Goal: Task Accomplishment & Management: Use online tool/utility

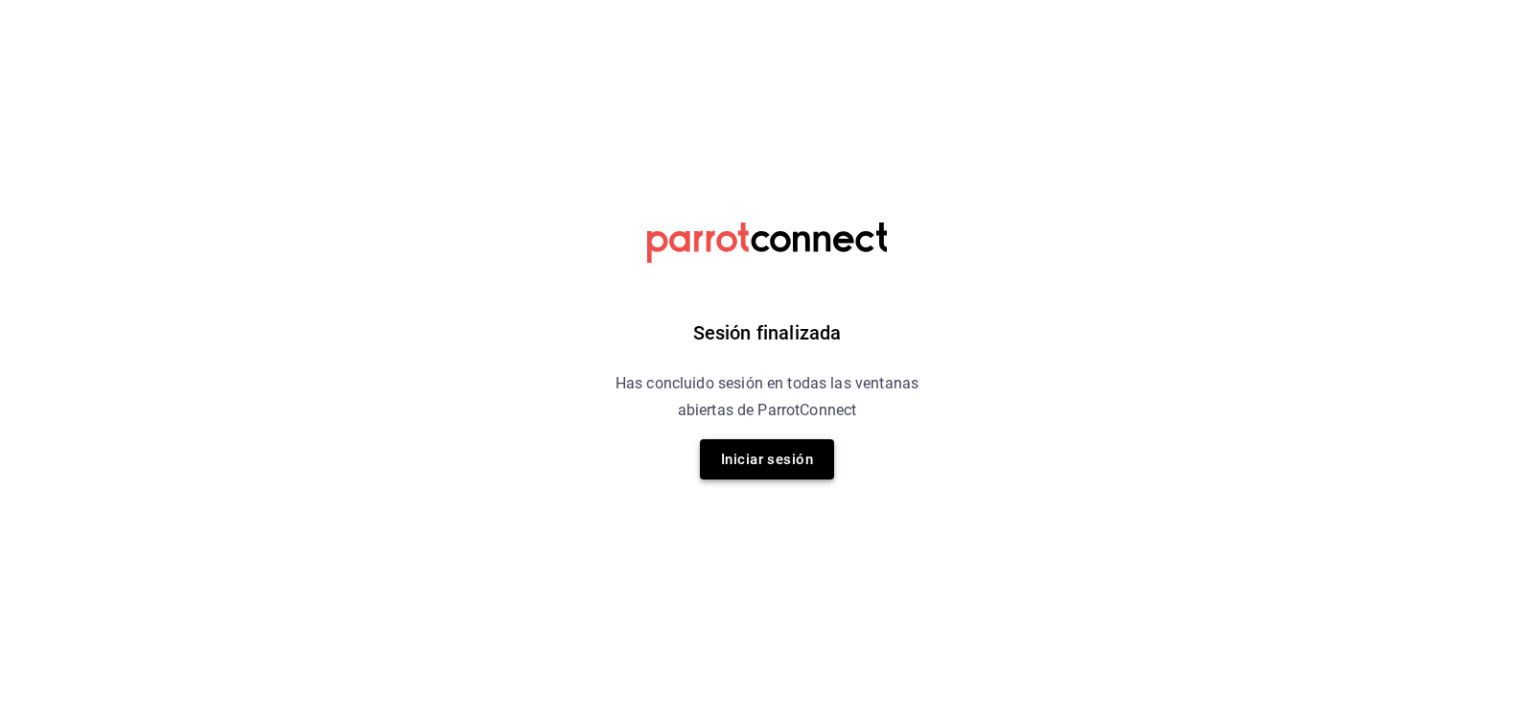
click at [783, 456] on button "Iniciar sesión" at bounding box center [767, 459] width 134 height 40
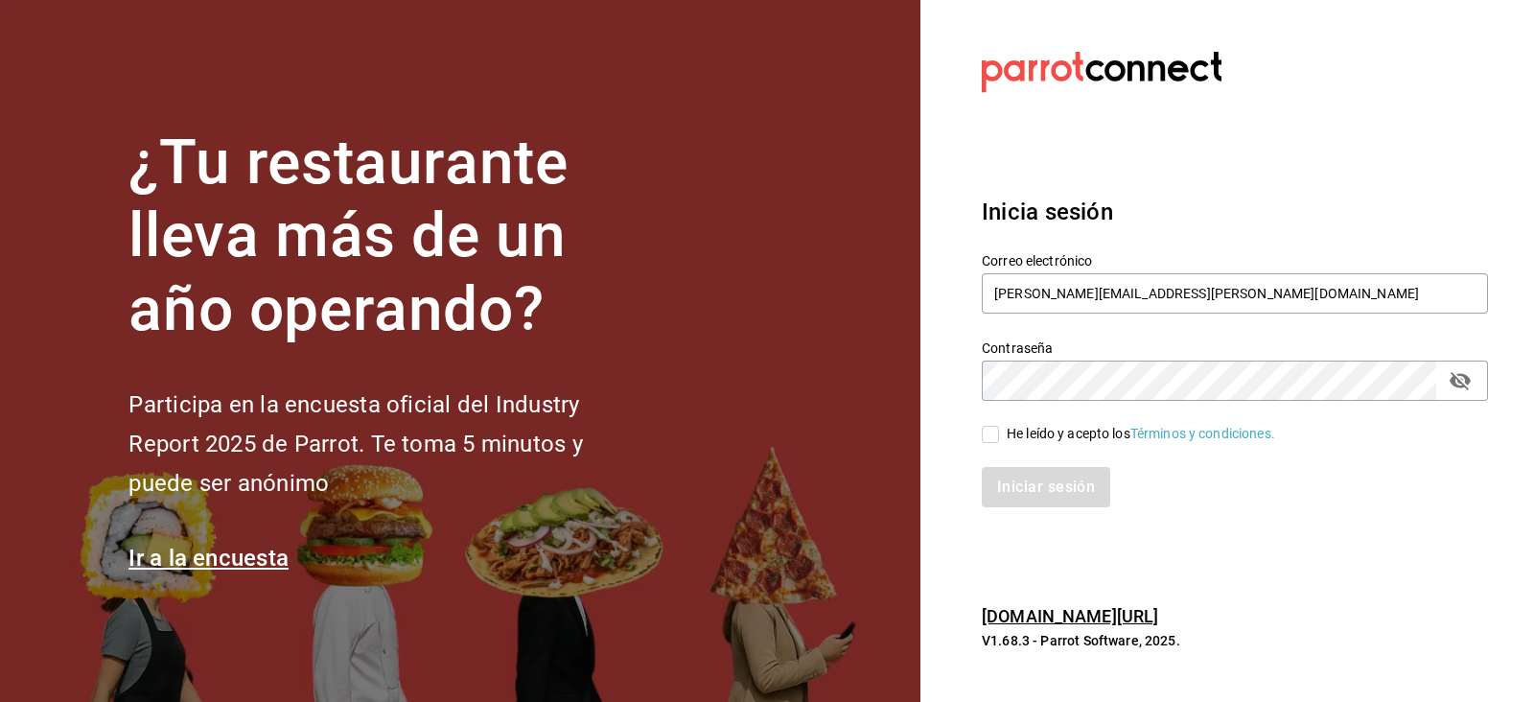
click at [1003, 428] on span "He leído y acepto los Términos y condiciones." at bounding box center [1137, 434] width 276 height 20
click at [999, 428] on input "He leído y acepto los Términos y condiciones." at bounding box center [990, 434] width 17 height 17
checkbox input "true"
click at [1053, 492] on button "Iniciar sesión" at bounding box center [1047, 487] width 130 height 40
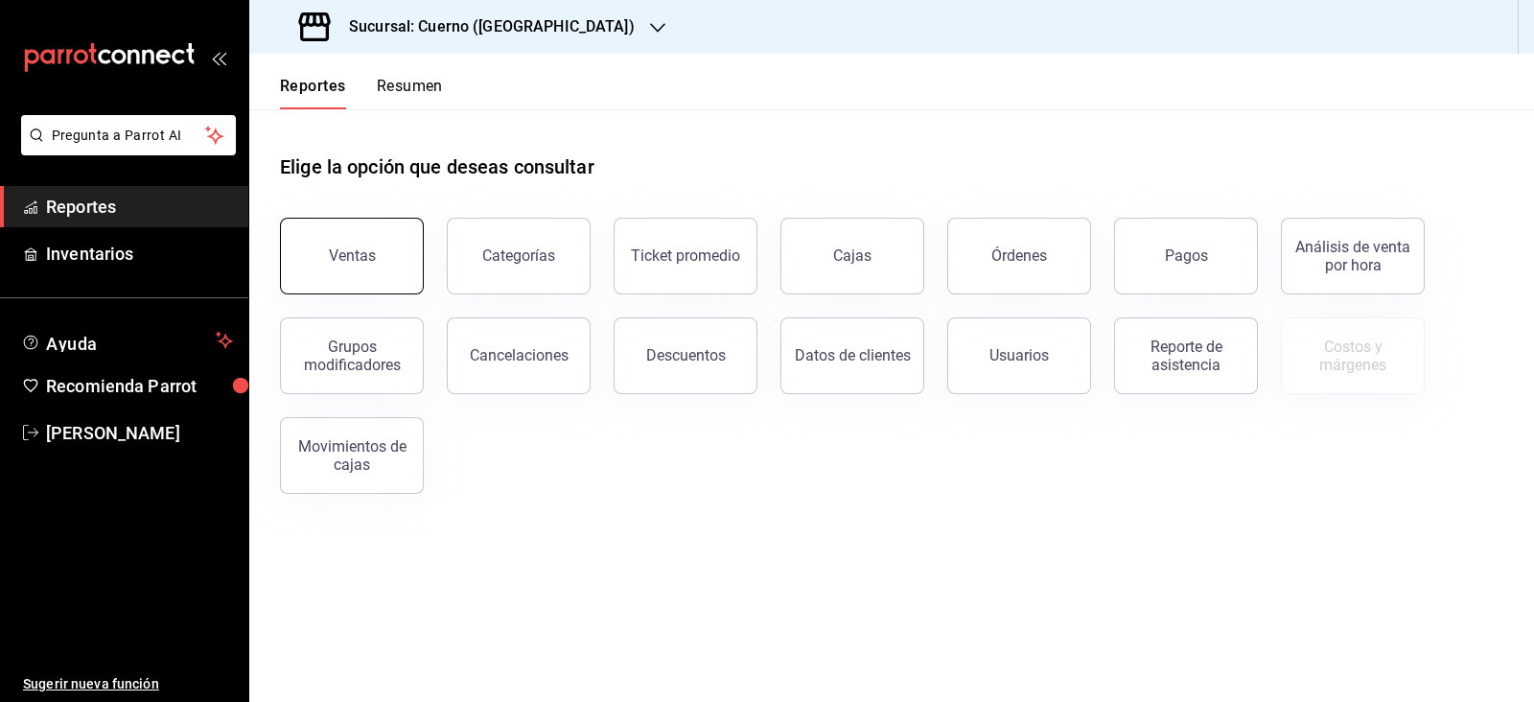
click at [340, 279] on button "Ventas" at bounding box center [352, 256] width 144 height 77
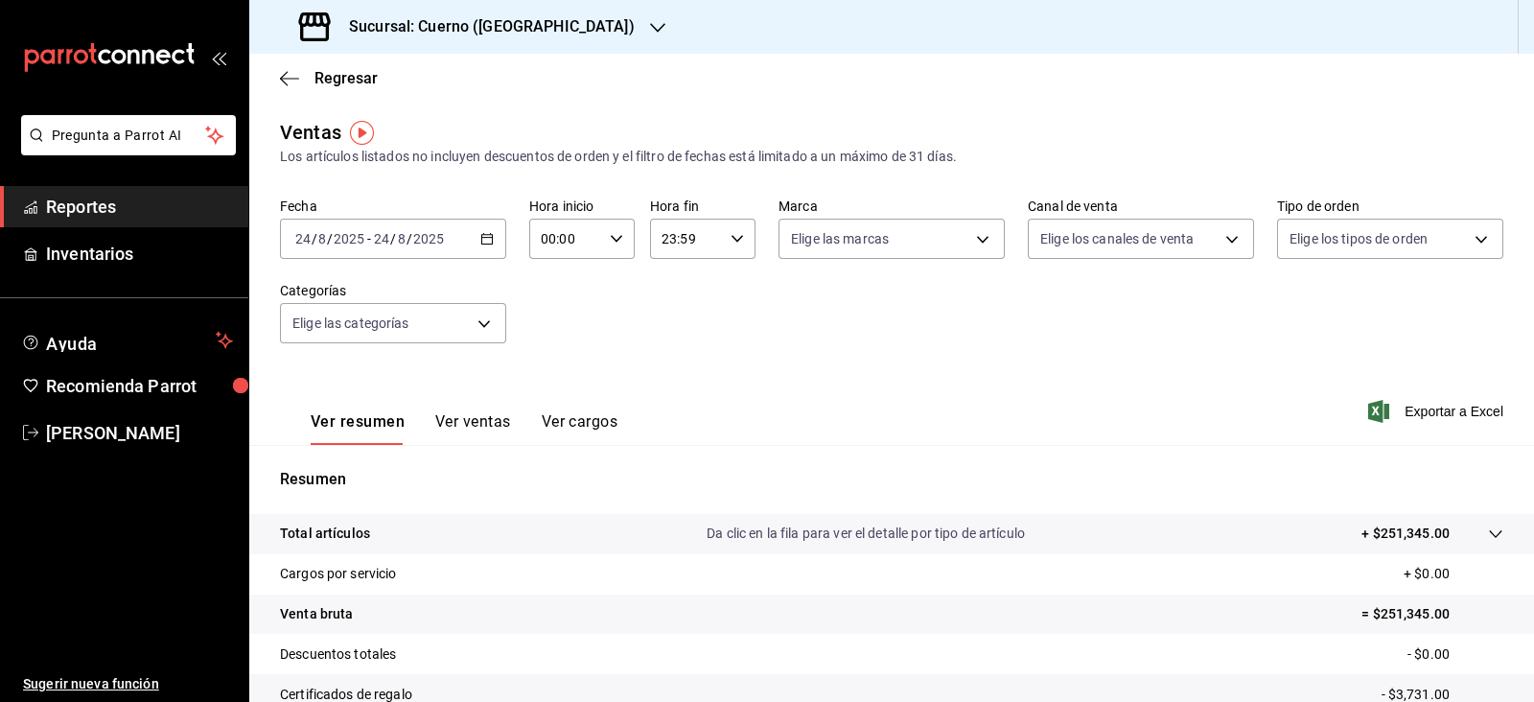
click at [441, 255] on div "[DATE] [DATE] - [DATE] [DATE]" at bounding box center [393, 239] width 226 height 40
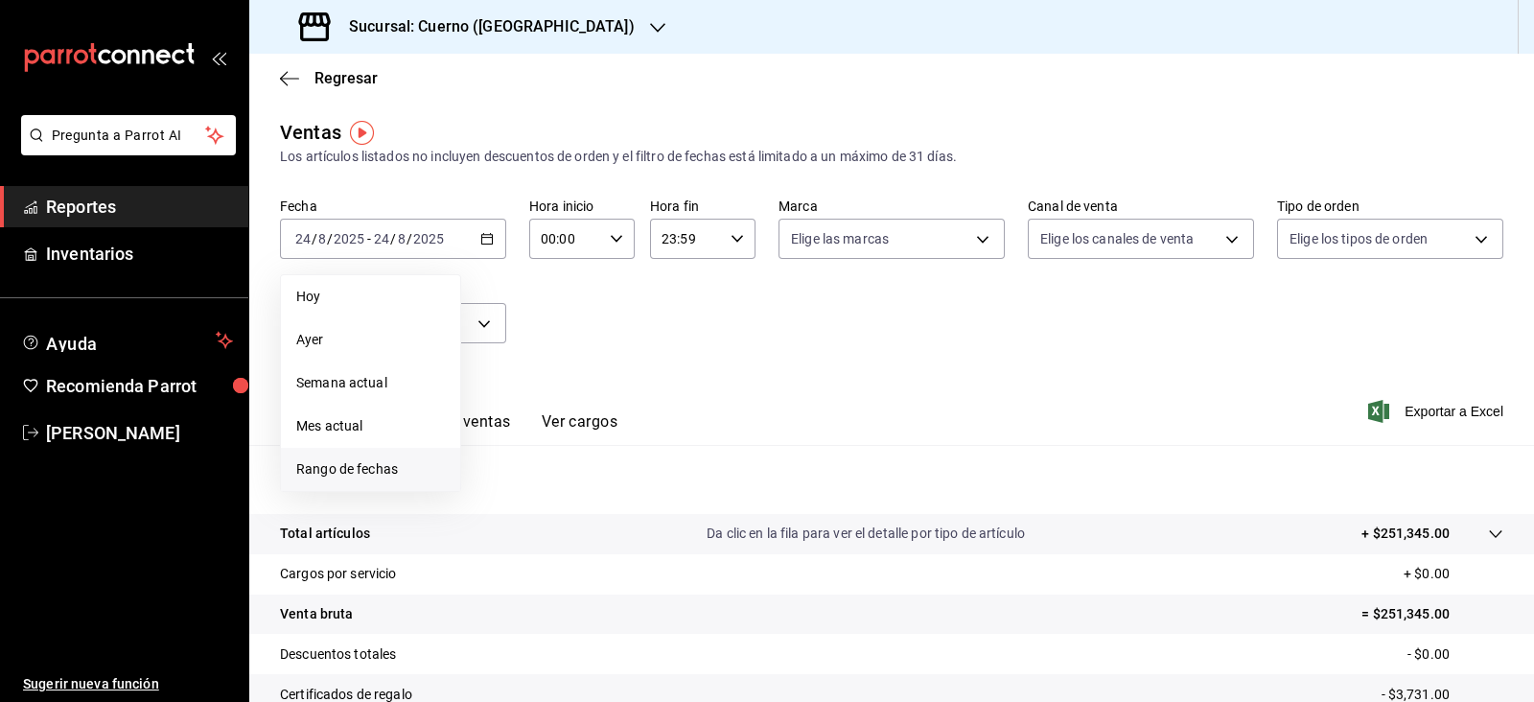
click at [396, 474] on span "Rango de fechas" at bounding box center [370, 469] width 149 height 20
click at [589, 491] on button "21" at bounding box center [603, 493] width 34 height 35
click at [632, 491] on abbr "22" at bounding box center [637, 492] width 12 height 13
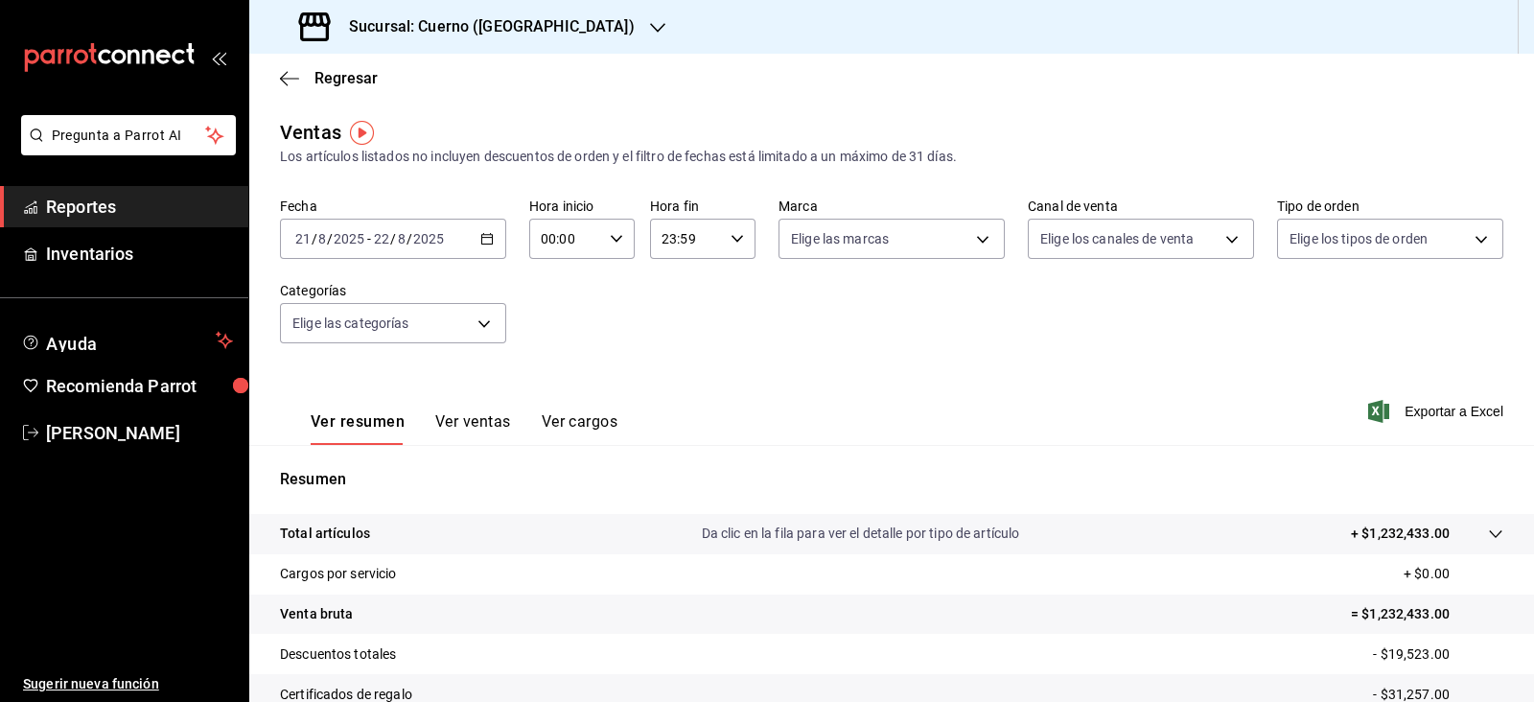
click at [581, 240] on input "00:00" at bounding box center [565, 239] width 73 height 38
click at [546, 304] on button "05" at bounding box center [551, 290] width 44 height 38
type input "05:00"
click at [702, 246] on div at bounding box center [767, 351] width 1534 height 702
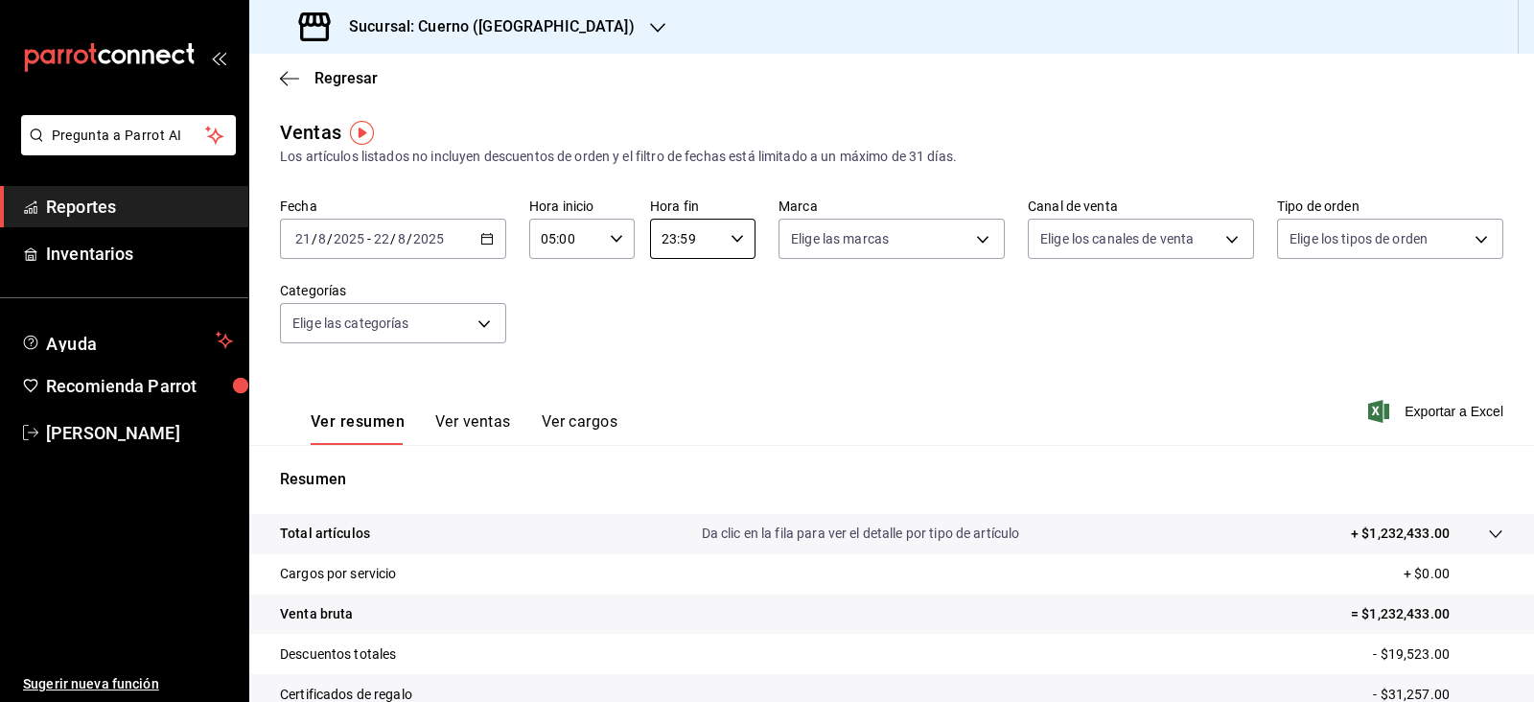
click at [702, 246] on input "23:59" at bounding box center [686, 239] width 73 height 38
click at [683, 292] on button "05" at bounding box center [670, 293] width 44 height 38
type input "05:59"
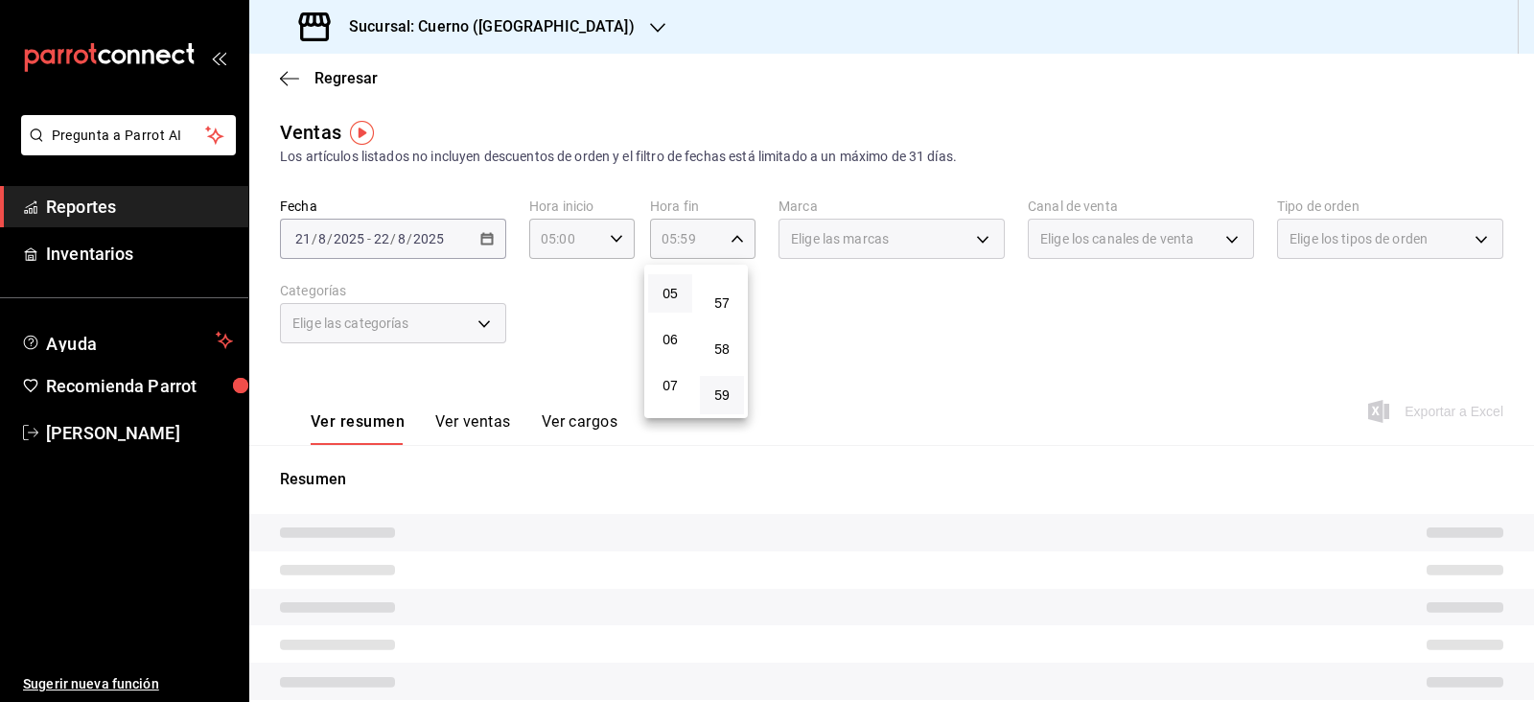
click at [922, 385] on div at bounding box center [767, 351] width 1534 height 702
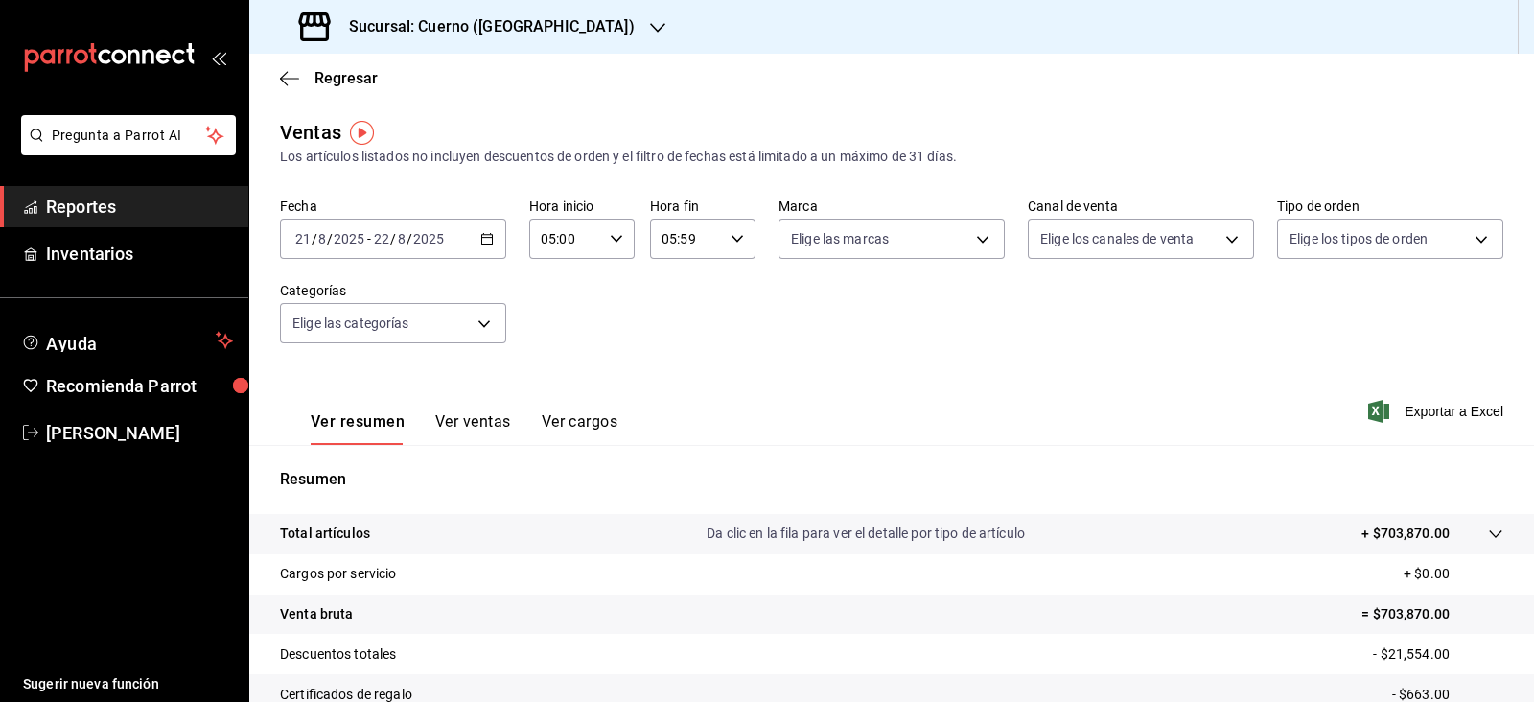
scroll to position [217, 0]
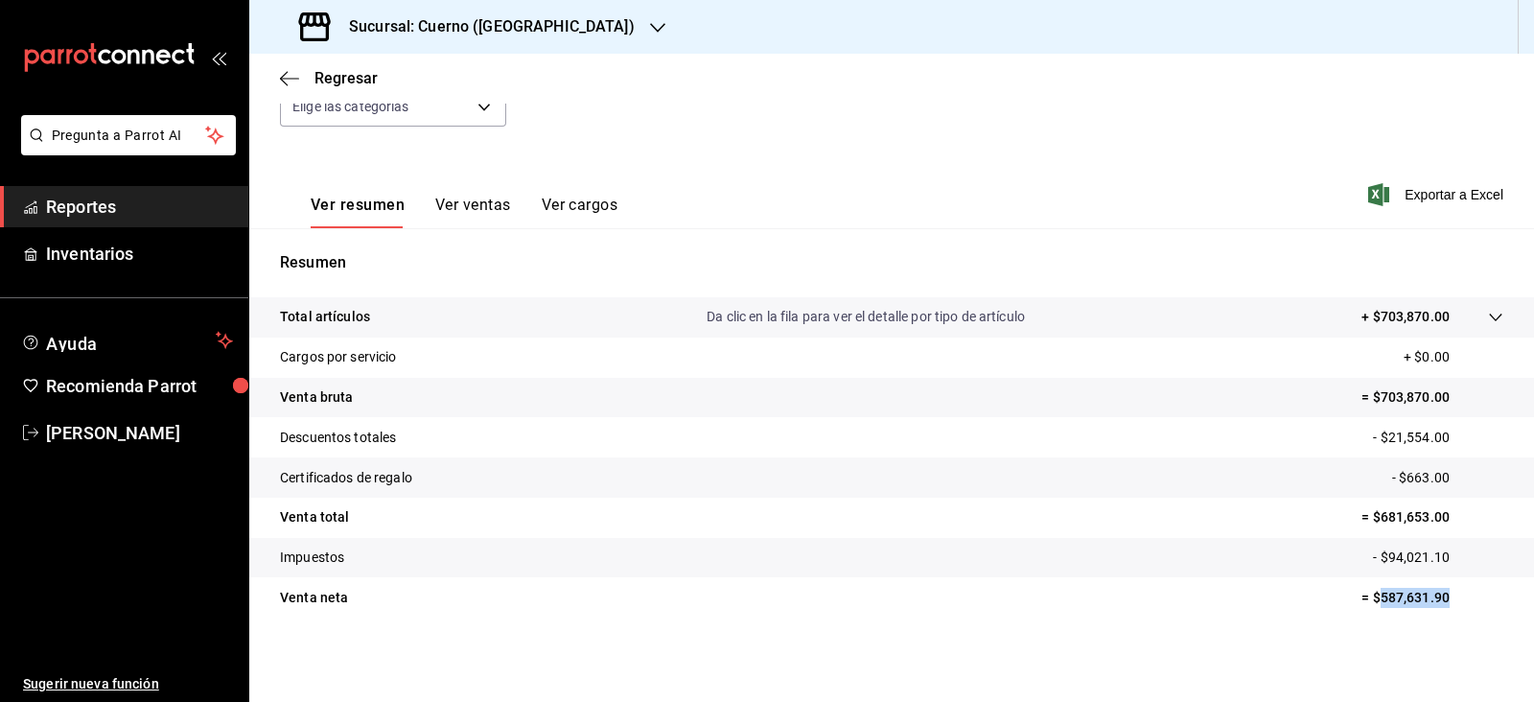
drag, startPoint x: 1361, startPoint y: 602, endPoint x: 1437, endPoint y: 596, distance: 76.9
click at [1437, 596] on p "= $587,631.90" at bounding box center [1432, 598] width 142 height 20
copy p "587,631.90"
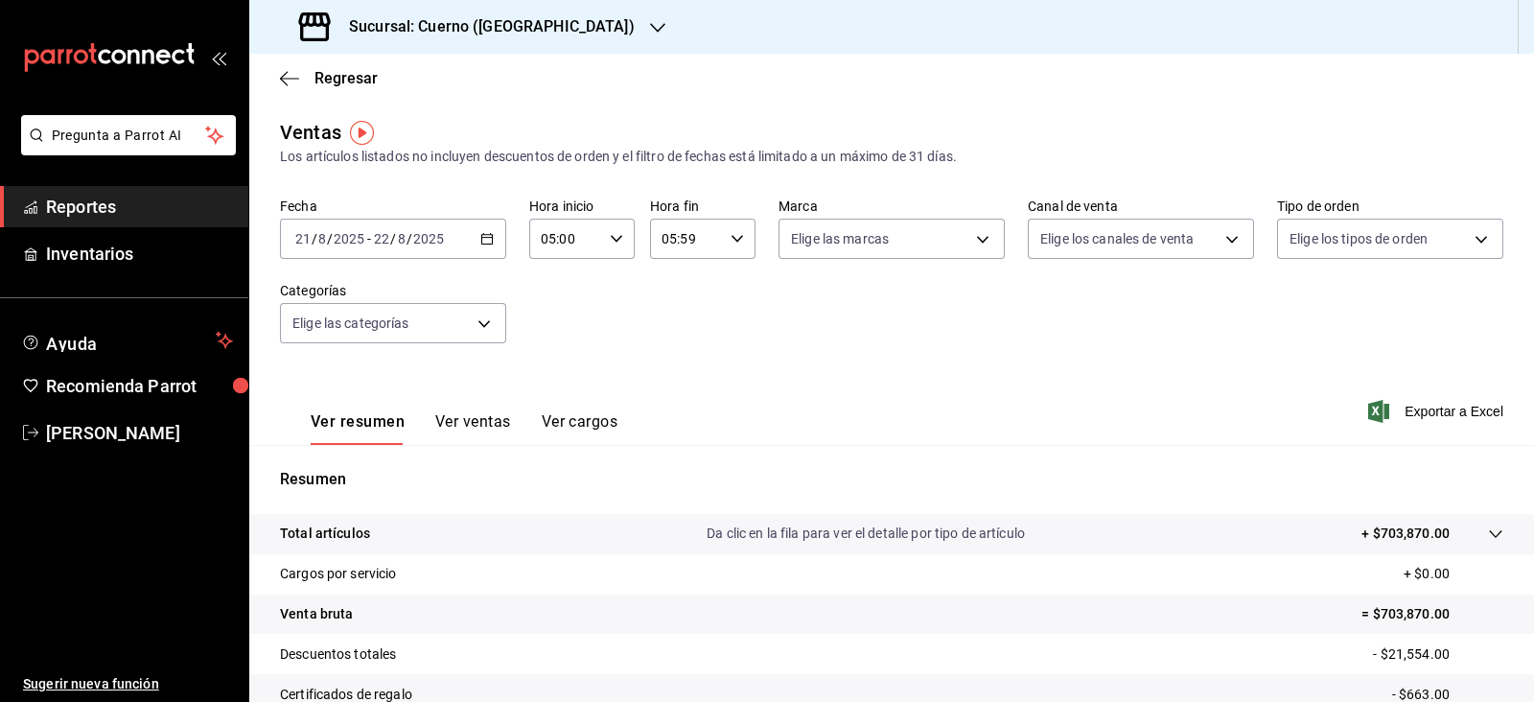
click at [1457, 398] on div "Ver resumen Ver ventas Ver cargos Exportar a Excel" at bounding box center [891, 405] width 1285 height 79
click at [1423, 408] on span "Exportar a Excel" at bounding box center [1437, 411] width 131 height 23
click at [101, 208] on span "Reportes" at bounding box center [139, 207] width 187 height 26
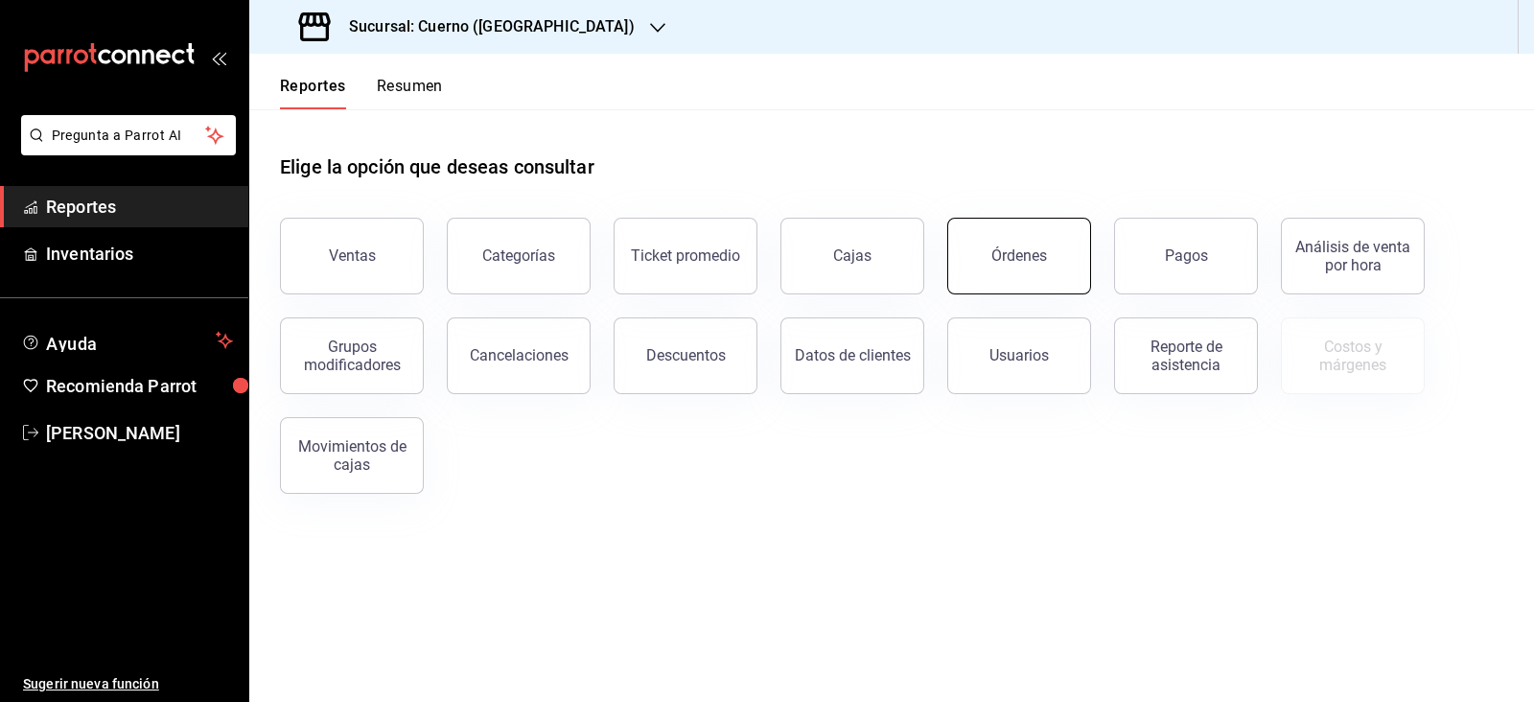
click at [1022, 258] on div "Órdenes" at bounding box center [1019, 255] width 56 height 18
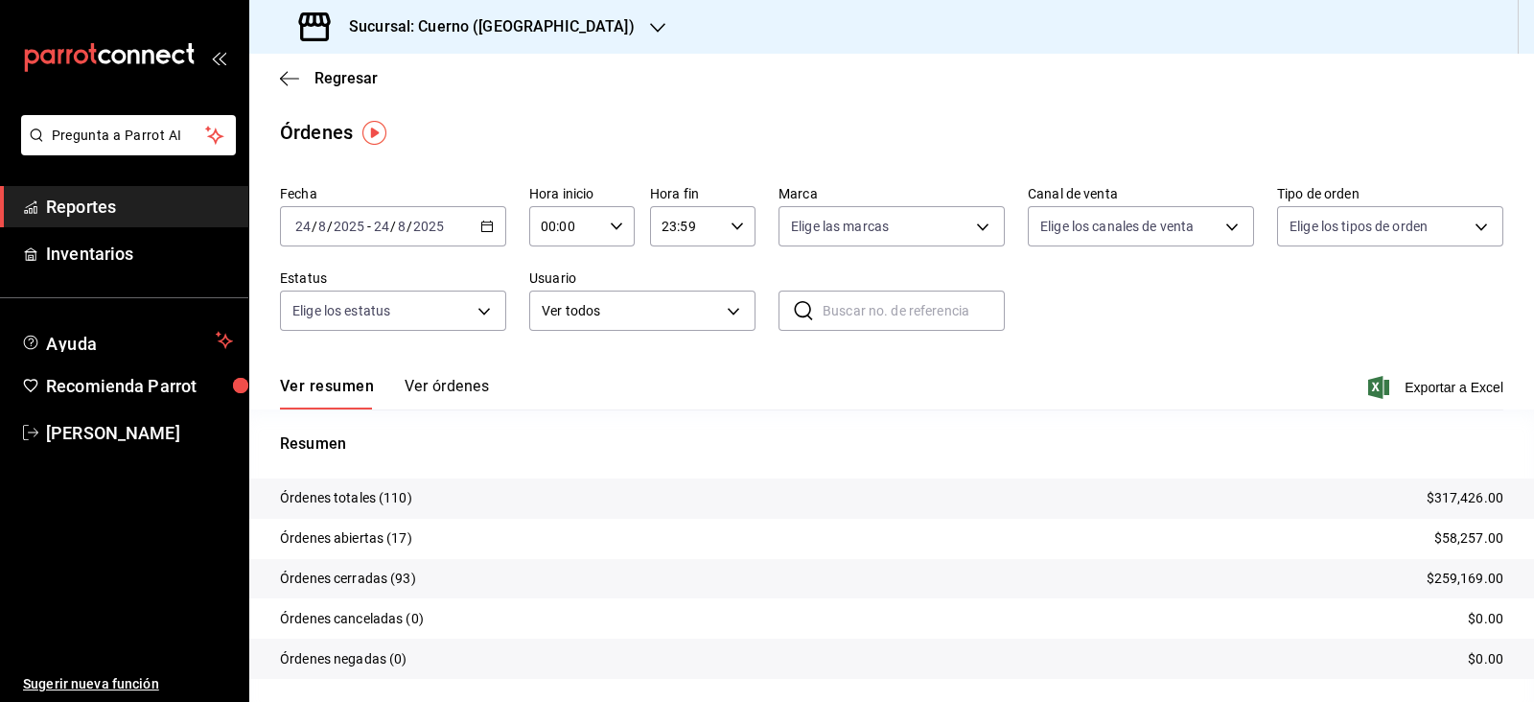
click at [412, 222] on input "2025" at bounding box center [428, 226] width 33 height 15
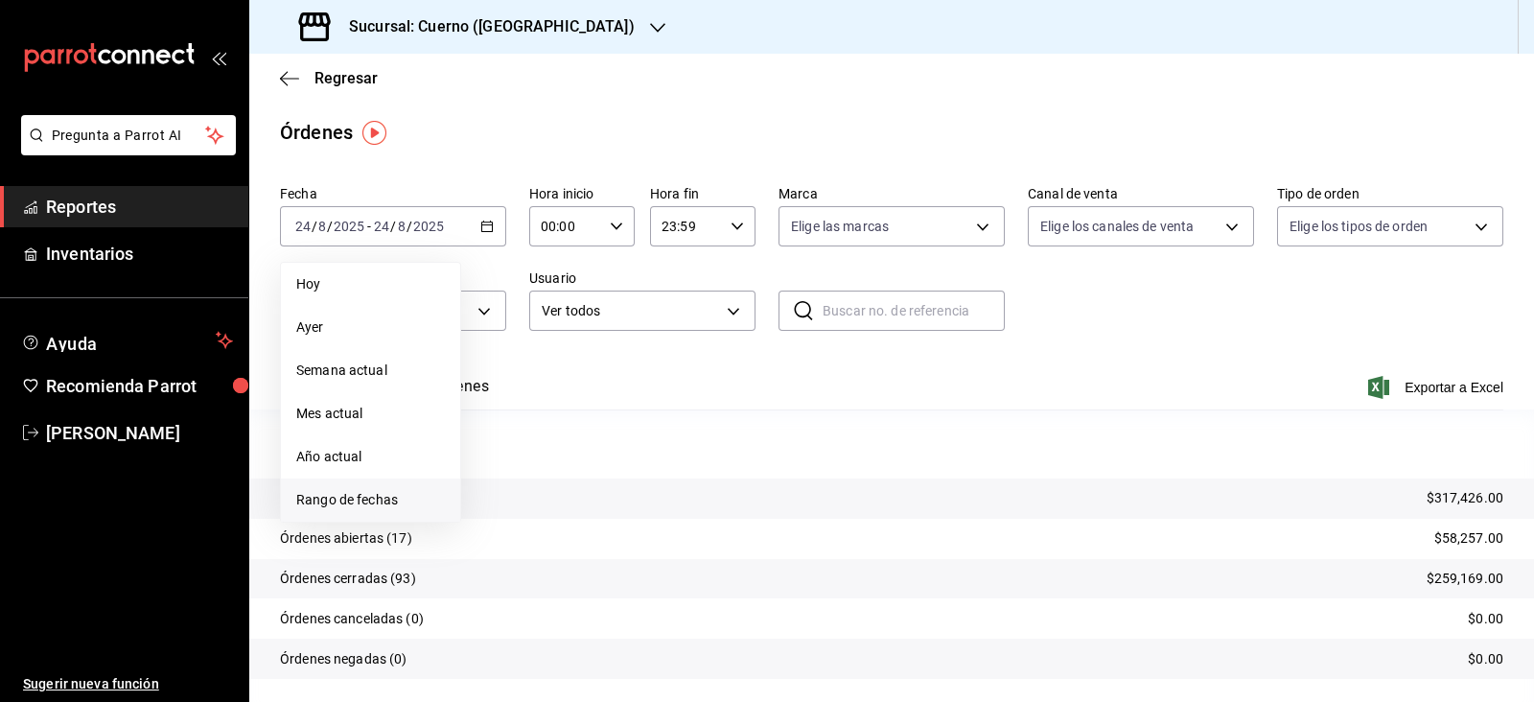
click at [372, 492] on span "Rango de fechas" at bounding box center [370, 500] width 149 height 20
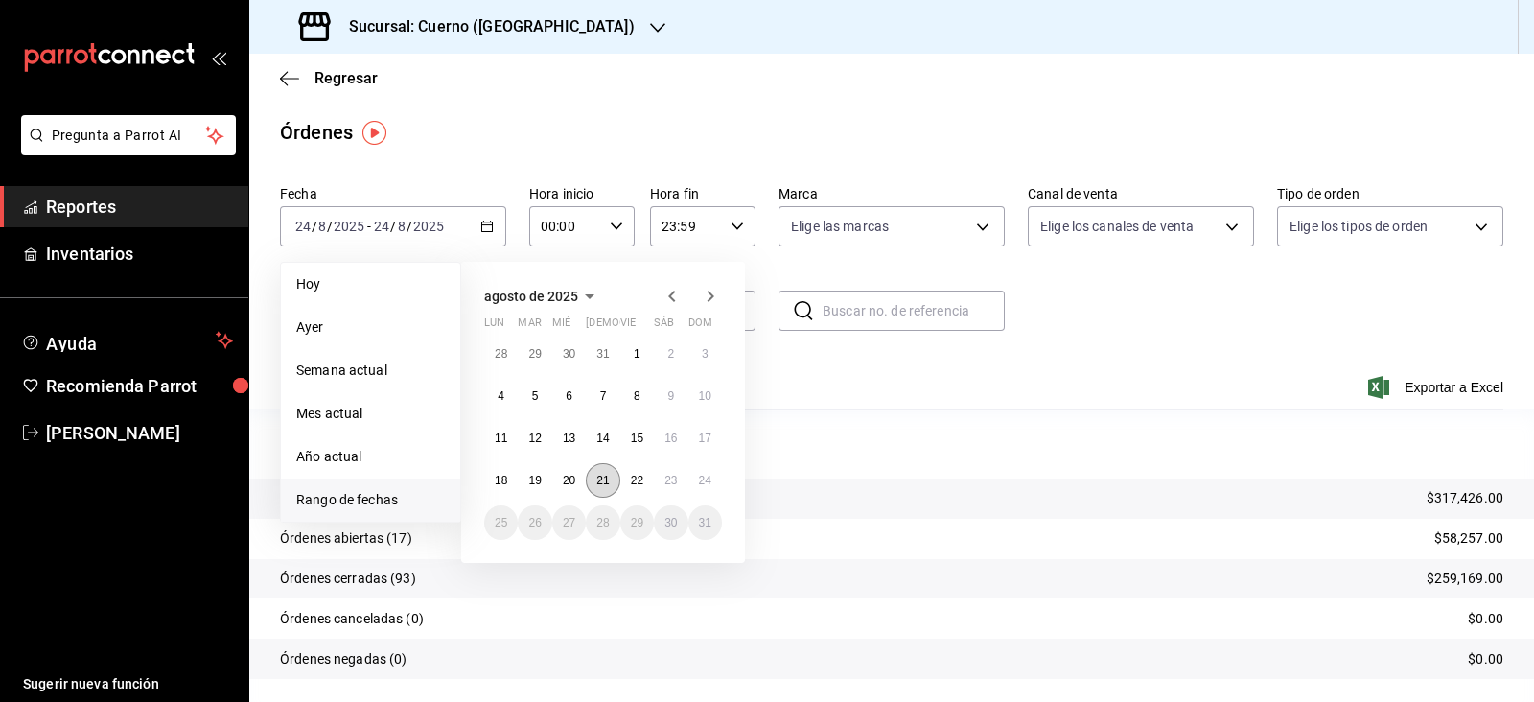
click at [597, 480] on abbr "21" at bounding box center [602, 480] width 12 height 13
click at [633, 475] on abbr "22" at bounding box center [637, 480] width 12 height 13
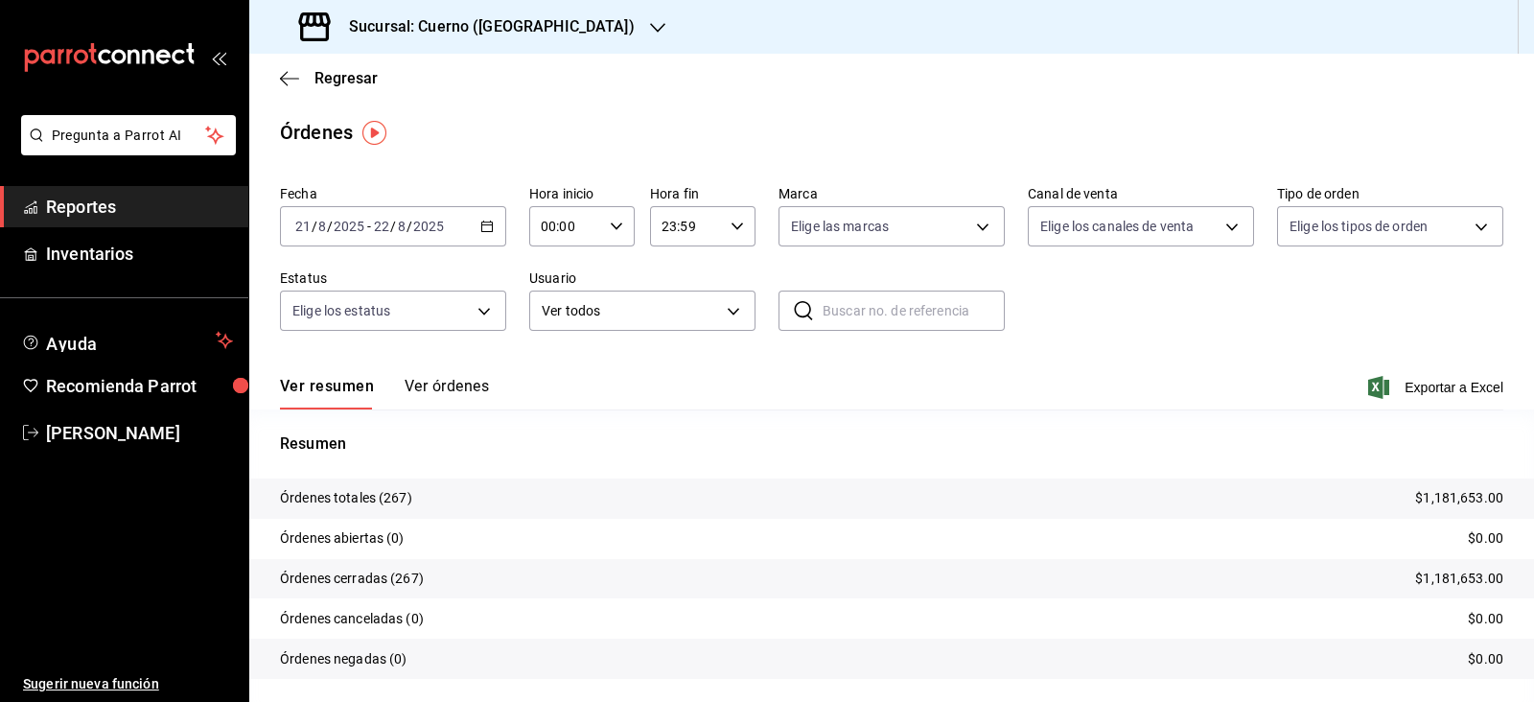
click at [684, 240] on input "23:59" at bounding box center [686, 226] width 73 height 38
click at [673, 366] on span "05" at bounding box center [670, 368] width 21 height 15
type input "05:59"
click at [565, 227] on div at bounding box center [767, 351] width 1534 height 702
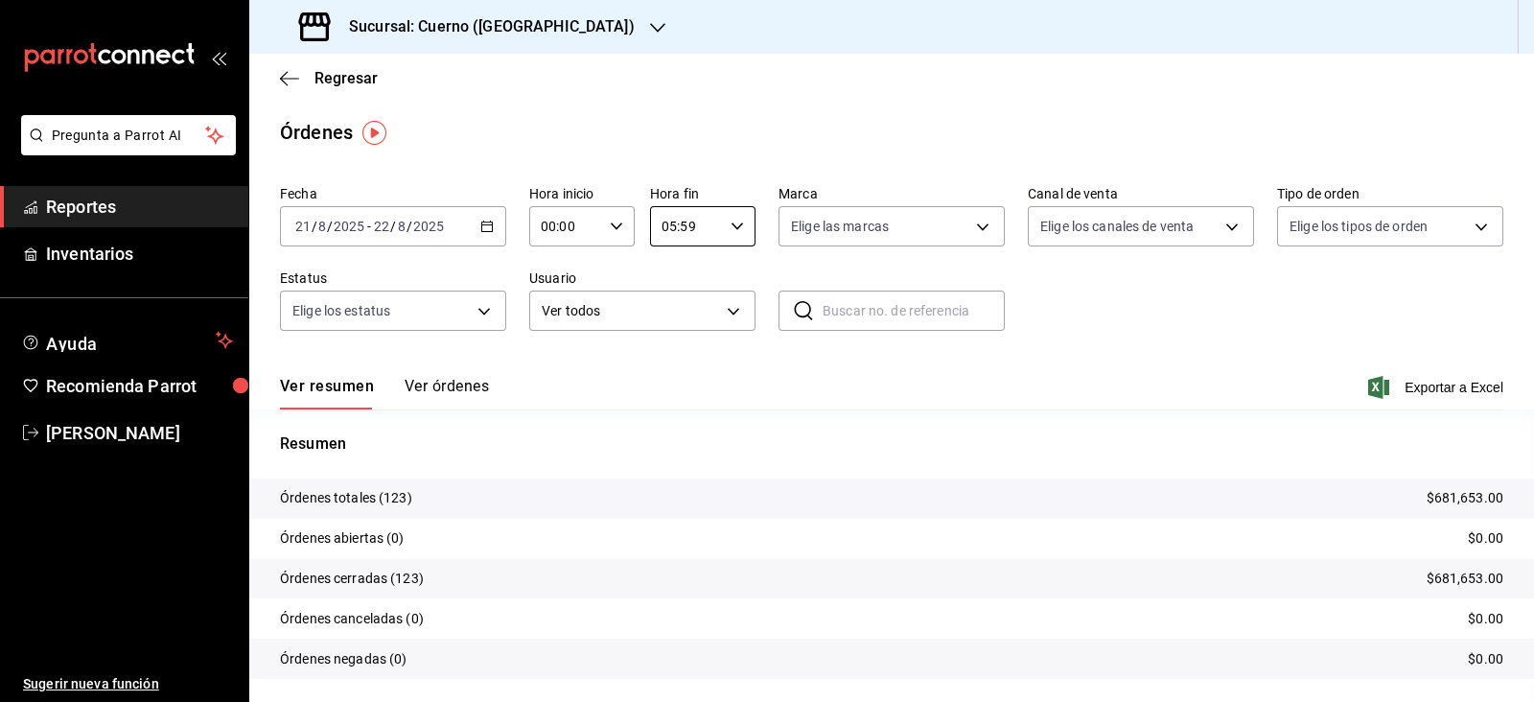
click at [565, 227] on input "00:00" at bounding box center [565, 226] width 73 height 38
click at [557, 355] on button "05" at bounding box center [551, 364] width 44 height 38
type input "05:00"
click at [822, 429] on div at bounding box center [767, 351] width 1534 height 702
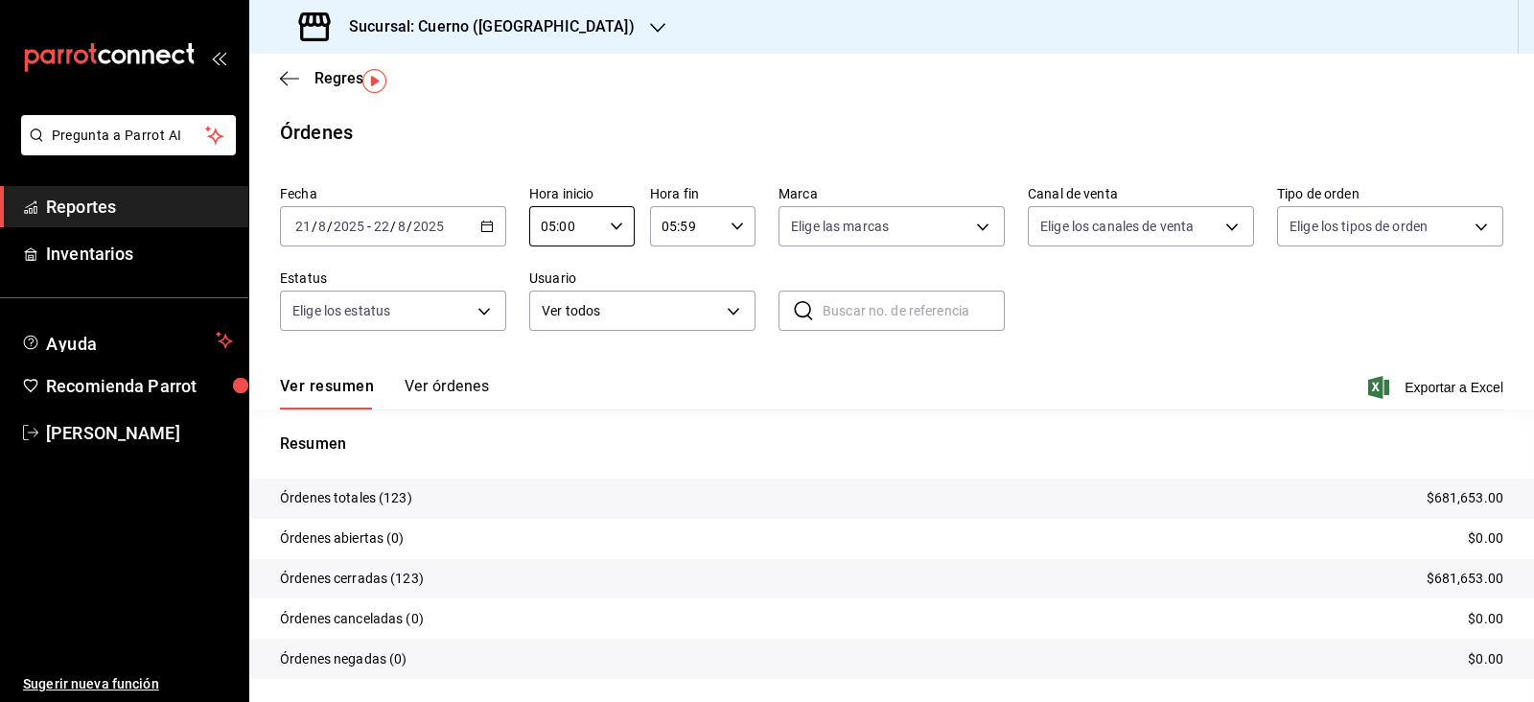
scroll to position [51, 0]
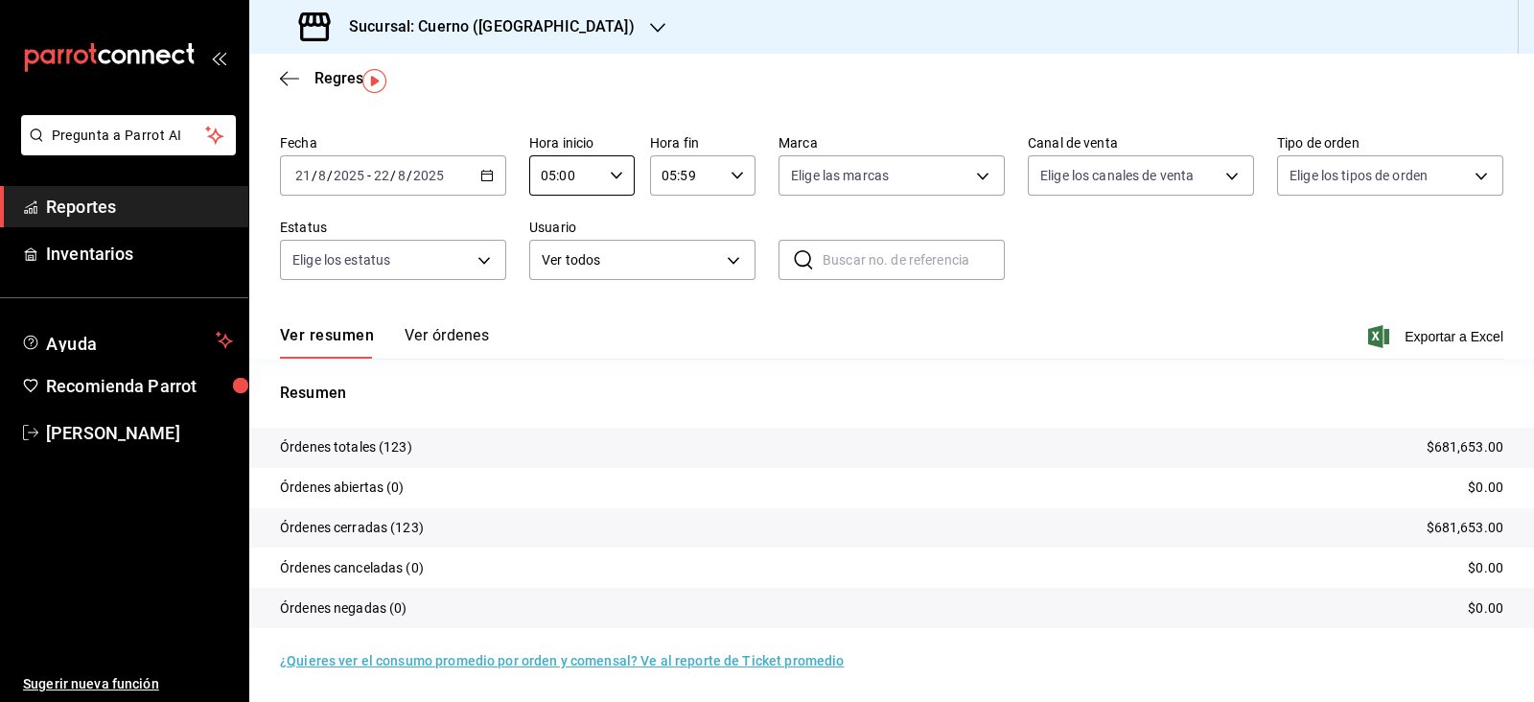
click at [476, 343] on button "Ver órdenes" at bounding box center [447, 342] width 84 height 33
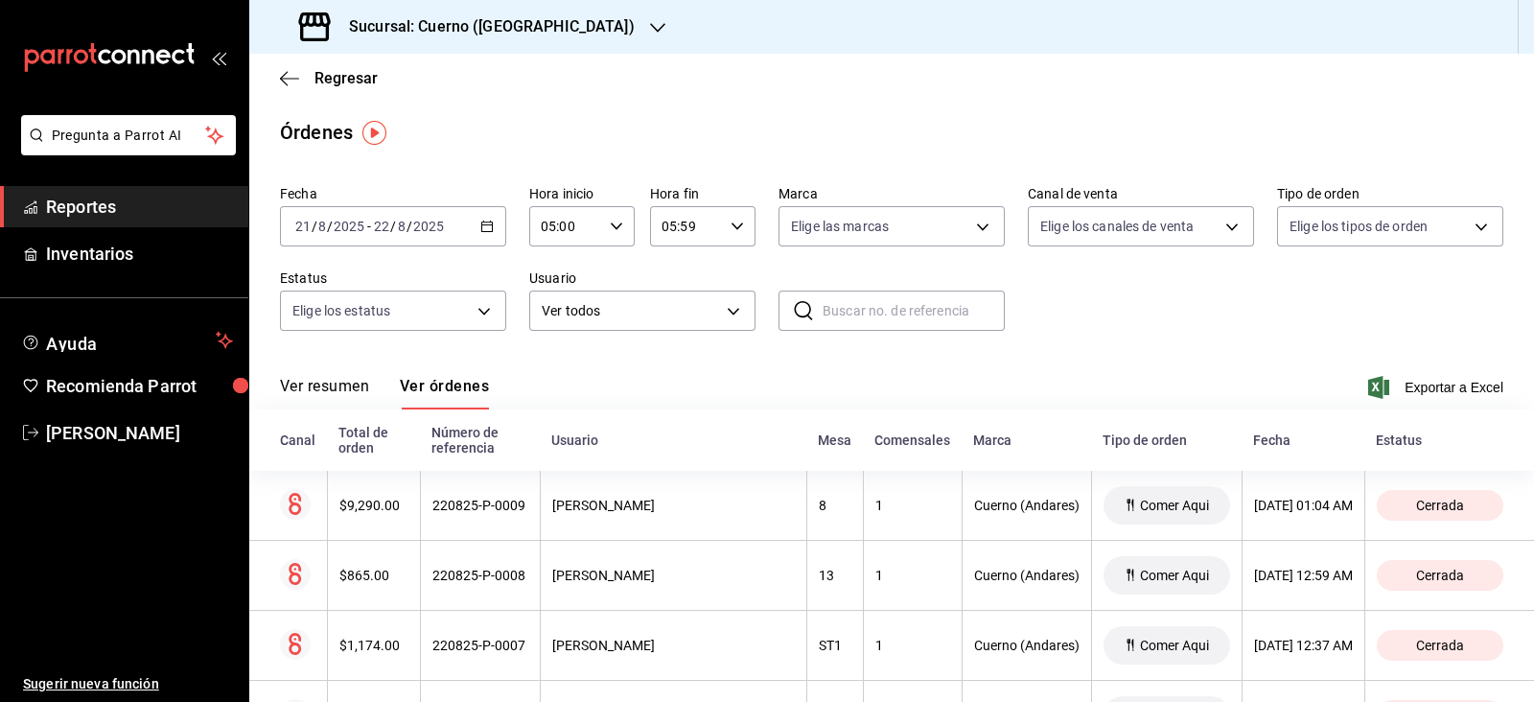
click at [319, 385] on button "Ver resumen" at bounding box center [324, 393] width 89 height 33
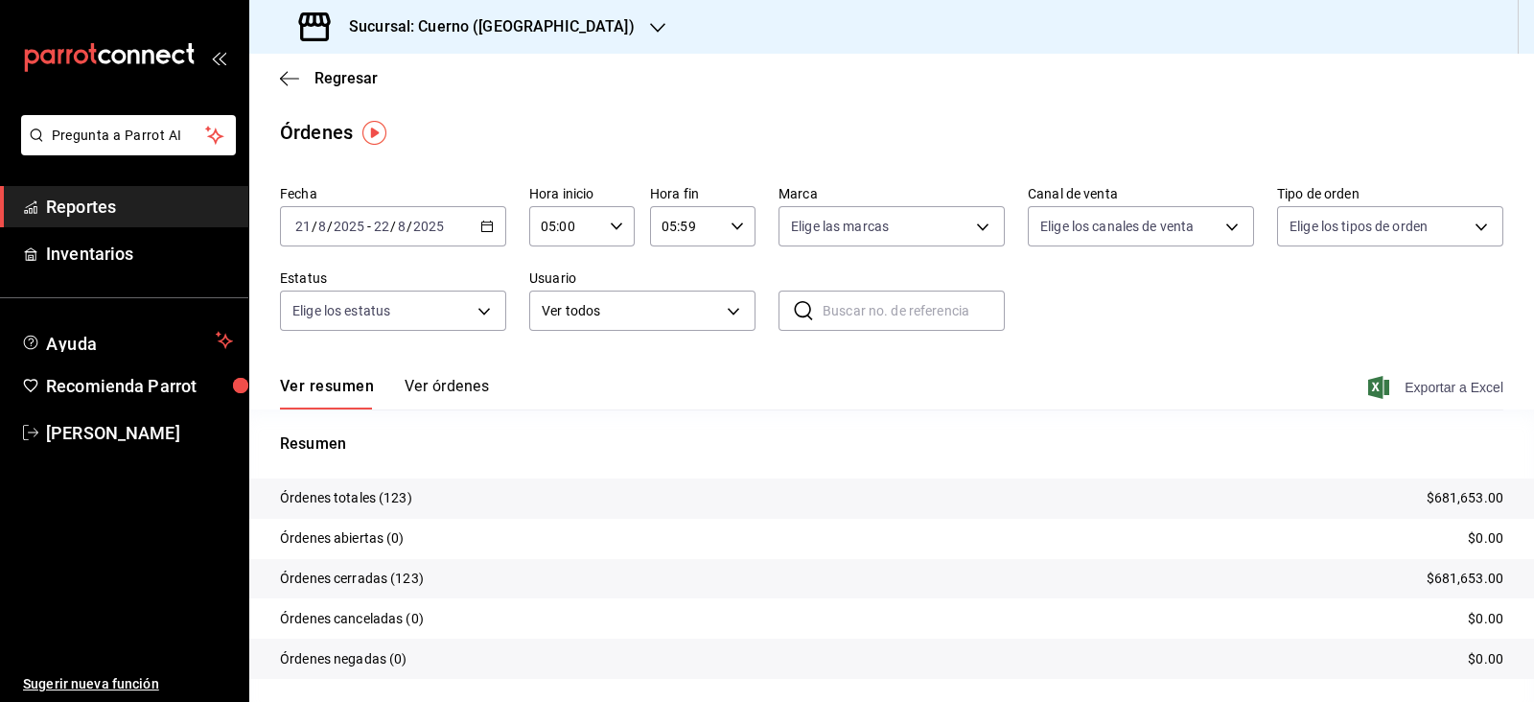
click at [1435, 398] on span "Exportar a Excel" at bounding box center [1437, 387] width 131 height 23
